Goal: Task Accomplishment & Management: Manage account settings

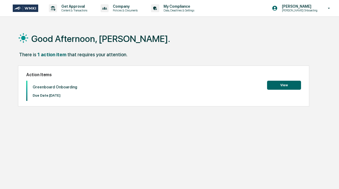
click at [287, 85] on button "View" at bounding box center [284, 85] width 34 height 9
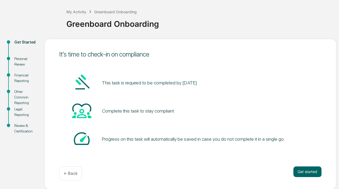
scroll to position [24, 0]
click at [306, 175] on button "Get started" at bounding box center [308, 172] width 28 height 11
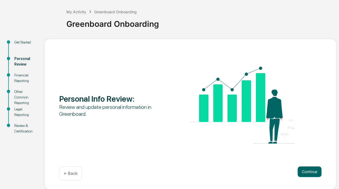
scroll to position [0, 0]
click at [306, 175] on button "Continue" at bounding box center [310, 172] width 24 height 11
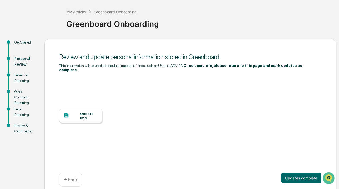
click at [92, 112] on div "Update Info" at bounding box center [89, 116] width 18 height 9
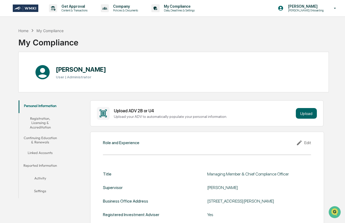
click at [36, 120] on button "Registration, Licensing & Accreditation" at bounding box center [40, 122] width 43 height 19
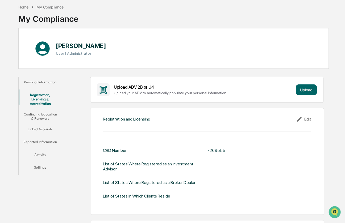
scroll to position [23, 0]
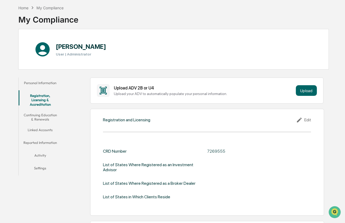
click at [36, 112] on button "Continuing Education & Renewals" at bounding box center [40, 117] width 43 height 15
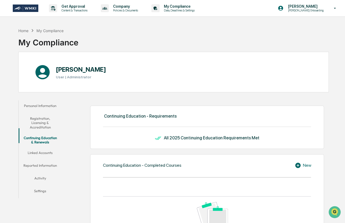
click at [37, 149] on button "Linked Accounts" at bounding box center [40, 153] width 43 height 13
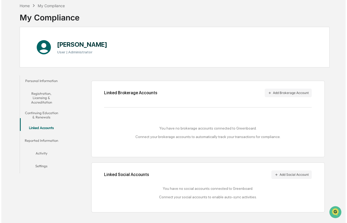
scroll to position [25, 0]
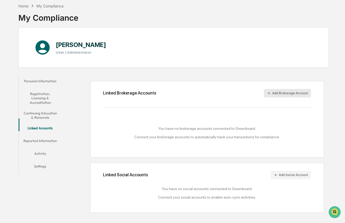
click at [284, 93] on button "Add Brokerage Account" at bounding box center [287, 93] width 47 height 9
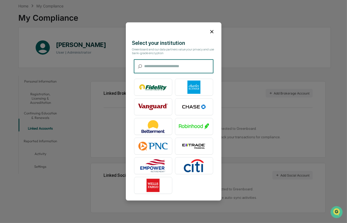
click at [173, 69] on input "text" at bounding box center [179, 67] width 69 height 14
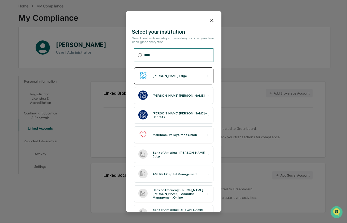
type input "****"
click at [170, 77] on div "[PERSON_NAME] Edge ›" at bounding box center [174, 75] width 80 height 17
